Goal: Download file/media

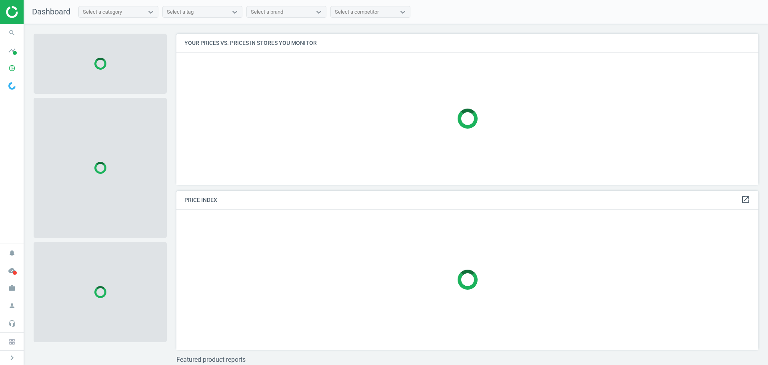
scroll to position [163, 589]
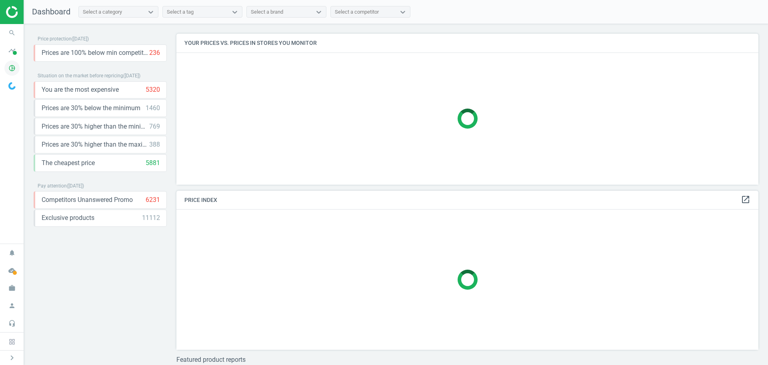
click at [8, 68] on icon "pie_chart_outlined" at bounding box center [11, 67] width 15 height 15
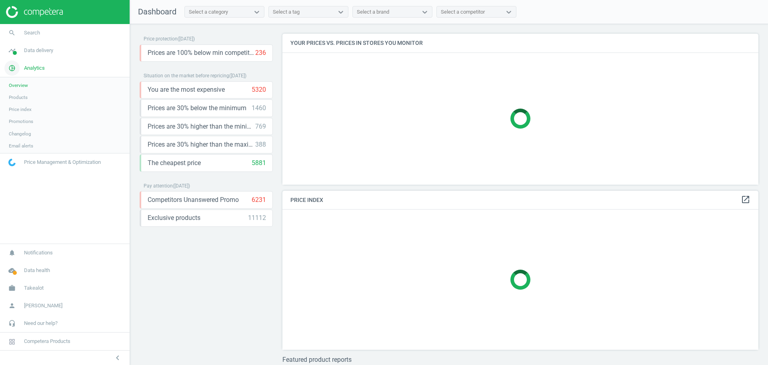
scroll to position [163, 483]
click at [20, 97] on span "Products" at bounding box center [18, 97] width 19 height 6
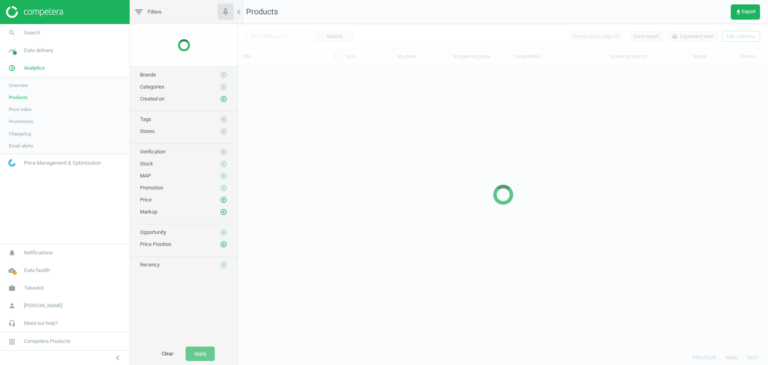
scroll to position [273, 524]
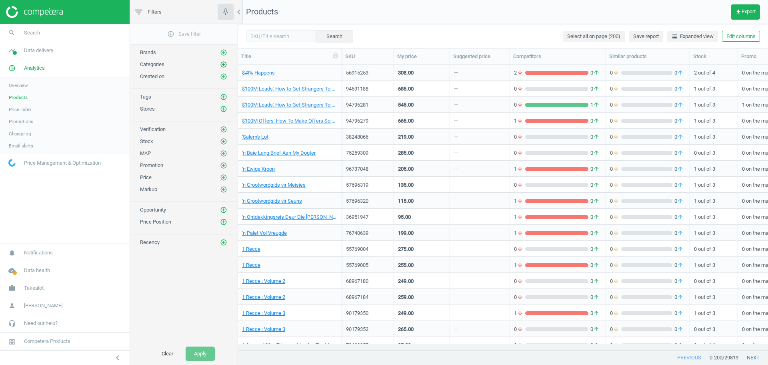
click at [226, 64] on icon "add_circle_outline" at bounding box center [223, 64] width 7 height 7
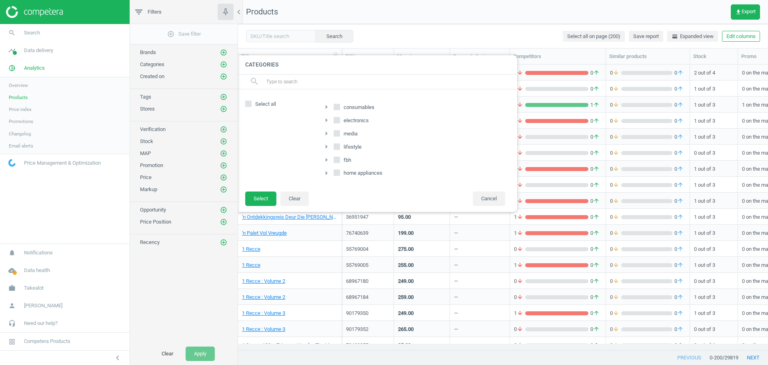
click at [327, 173] on icon "arrow_right" at bounding box center [327, 173] width 10 height 10
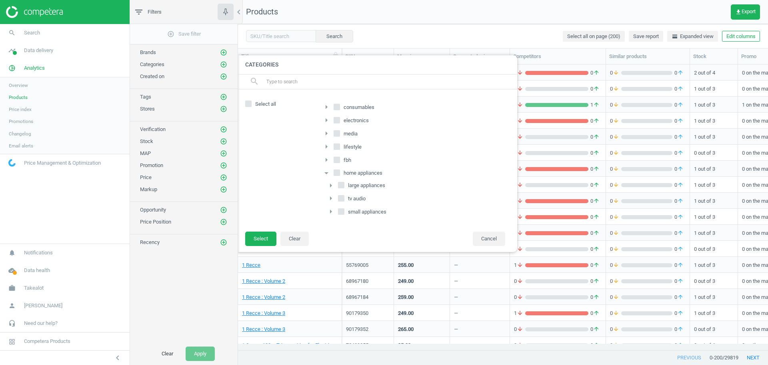
click at [341, 185] on input "large appliances" at bounding box center [341, 184] width 5 height 5
checkbox input "true"
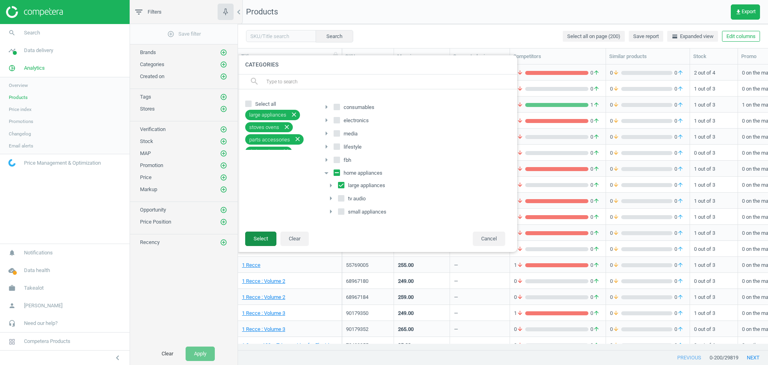
click at [259, 239] on button "Select" at bounding box center [260, 238] width 31 height 14
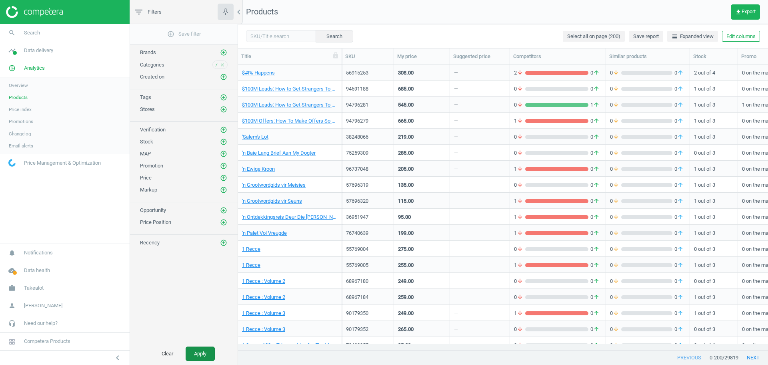
click at [203, 356] on button "Apply" at bounding box center [200, 353] width 29 height 14
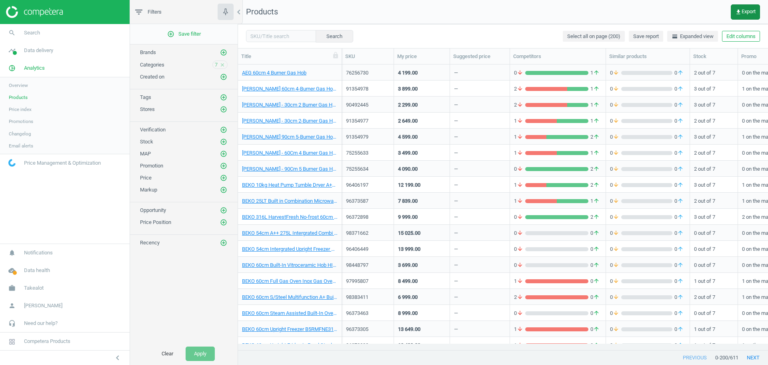
click at [746, 12] on span "get_app Export" at bounding box center [746, 12] width 20 height 6
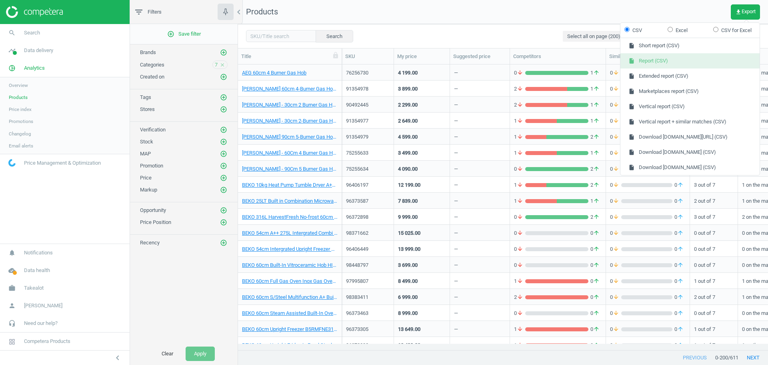
click at [702, 60] on button "insert_drive_file Report (CSV)" at bounding box center [690, 60] width 139 height 15
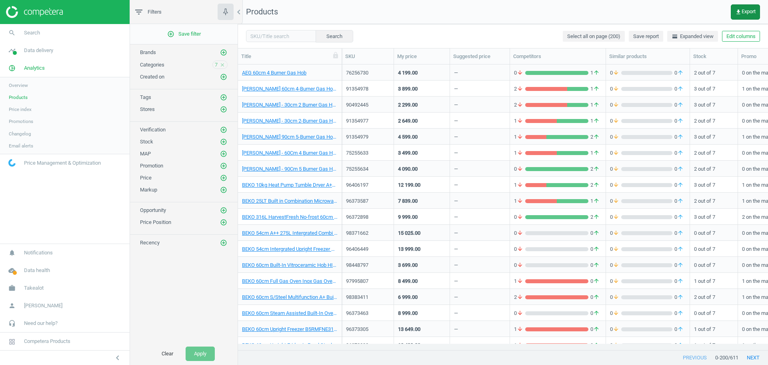
click at [748, 12] on span "get_app Export" at bounding box center [746, 12] width 20 height 6
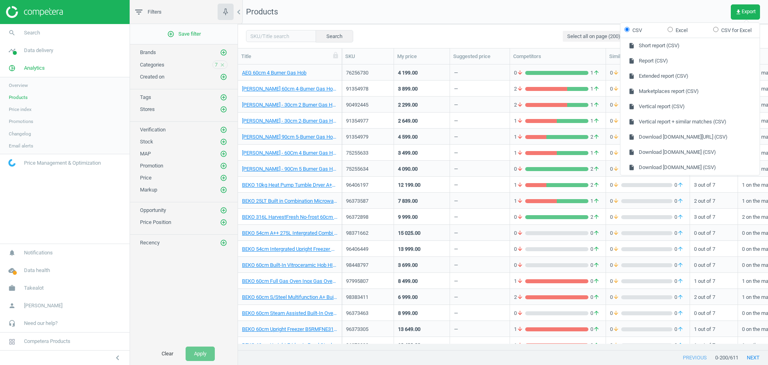
click at [682, 30] on label "Excel" at bounding box center [678, 30] width 20 height 7
click at [673, 30] on input "Excel" at bounding box center [670, 29] width 5 height 5
radio input "true"
click at [676, 62] on button "insert_drive_file Report (Excel)" at bounding box center [690, 60] width 139 height 15
